Goal: Task Accomplishment & Management: Complete application form

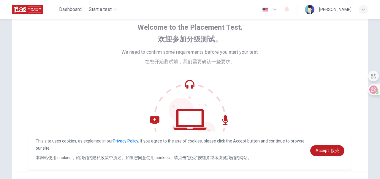
scroll to position [59, 0]
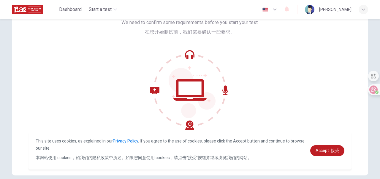
click at [188, 82] on icon at bounding box center [190, 90] width 80 height 80
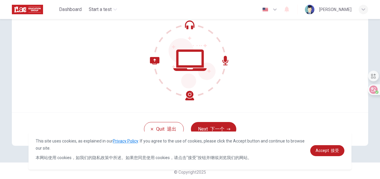
scroll to position [91, 0]
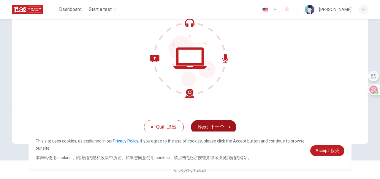
click at [210, 126] on font "下一个" at bounding box center [217, 127] width 14 height 6
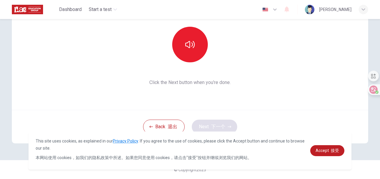
scroll to position [68, 0]
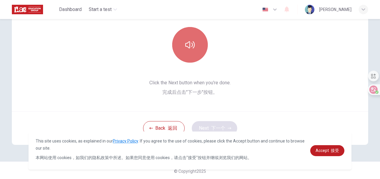
click at [191, 48] on icon "button" at bounding box center [190, 45] width 10 height 10
click at [187, 45] on icon "button" at bounding box center [190, 45] width 10 height 10
click at [187, 46] on icon "button" at bounding box center [190, 45] width 10 height 10
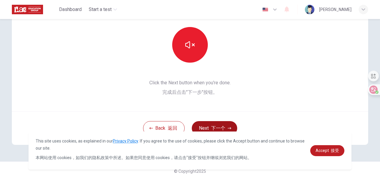
scroll to position [69, 0]
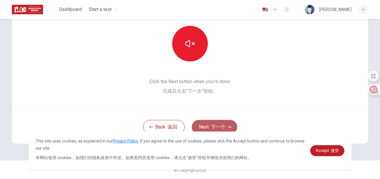
click at [220, 126] on font "下一个" at bounding box center [218, 127] width 14 height 6
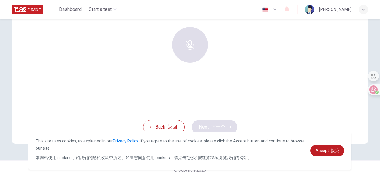
click at [185, 42] on div at bounding box center [190, 45] width 64 height 36
click at [186, 43] on div at bounding box center [190, 45] width 64 height 36
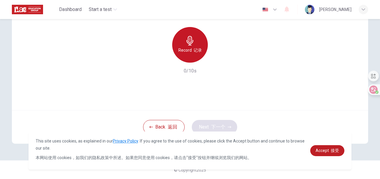
click at [189, 39] on icon "button" at bounding box center [190, 41] width 7 height 10
click at [187, 43] on icon "button" at bounding box center [190, 41] width 7 height 10
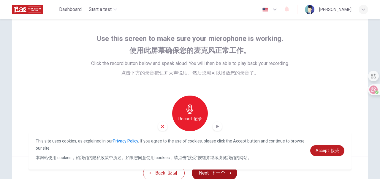
scroll to position [38, 0]
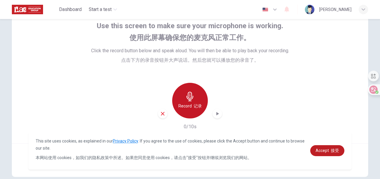
click at [190, 94] on icon "button" at bounding box center [190, 97] width 7 height 10
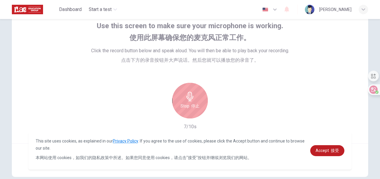
click at [190, 94] on icon "button" at bounding box center [190, 97] width 7 height 10
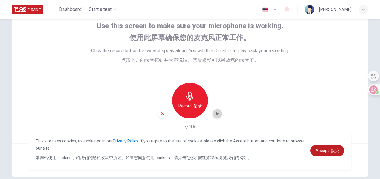
click at [217, 114] on icon "button" at bounding box center [218, 114] width 3 height 4
click at [188, 98] on icon "button" at bounding box center [190, 97] width 10 height 10
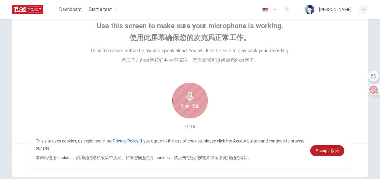
click at [187, 97] on icon "button" at bounding box center [190, 97] width 10 height 10
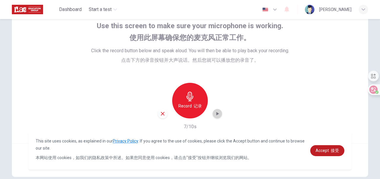
click at [215, 115] on icon "button" at bounding box center [218, 114] width 6 height 6
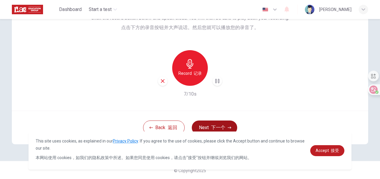
scroll to position [72, 0]
